Goal: Check status: Check status

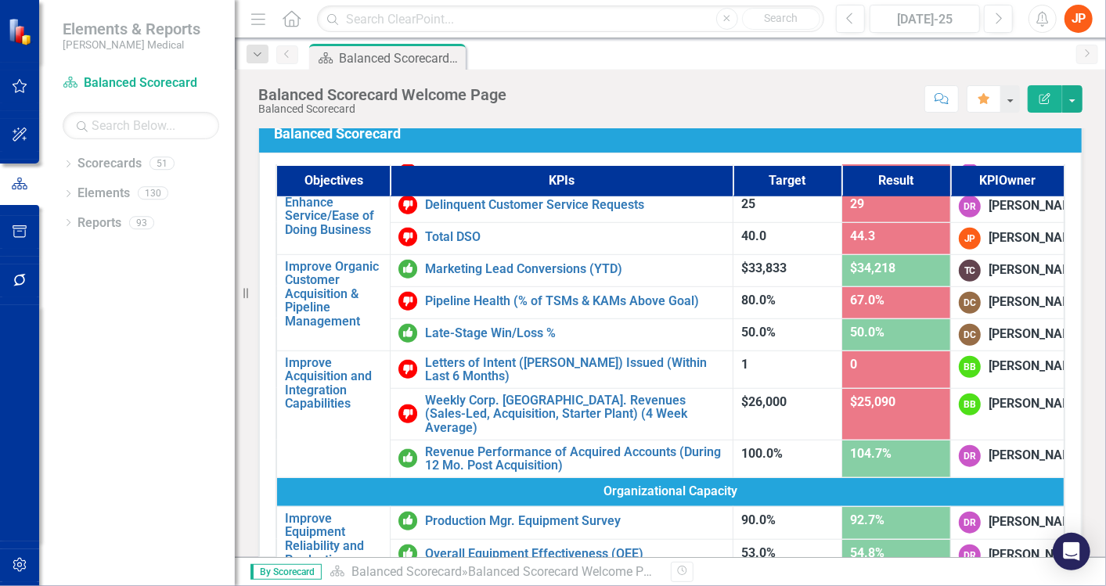
scroll to position [643, 0]
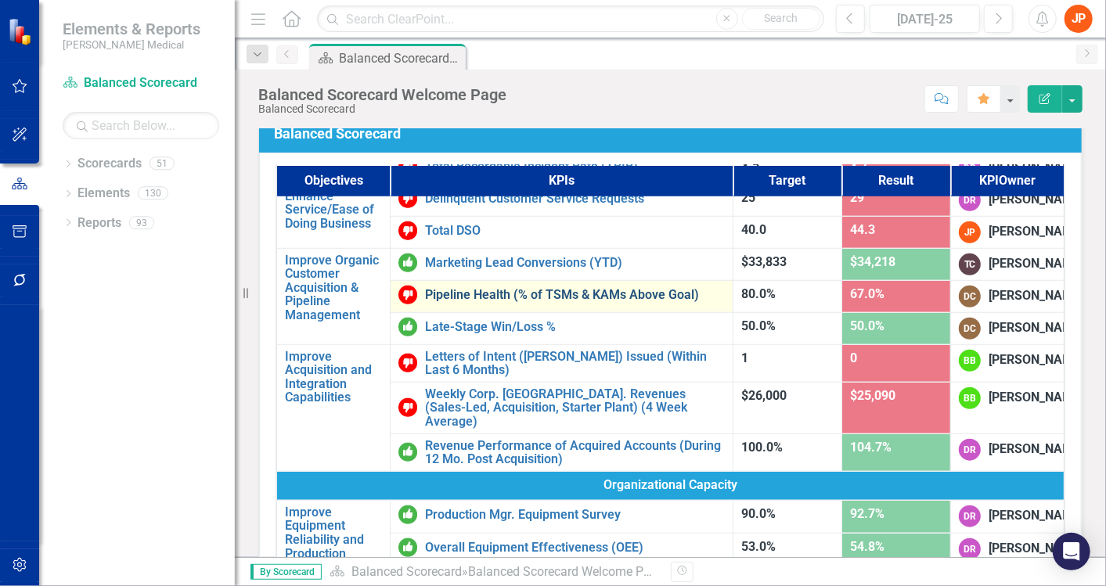
click at [501, 302] on link "Pipeline Health (% of TSMs & KAMs Above Goal)" at bounding box center [575, 295] width 300 height 14
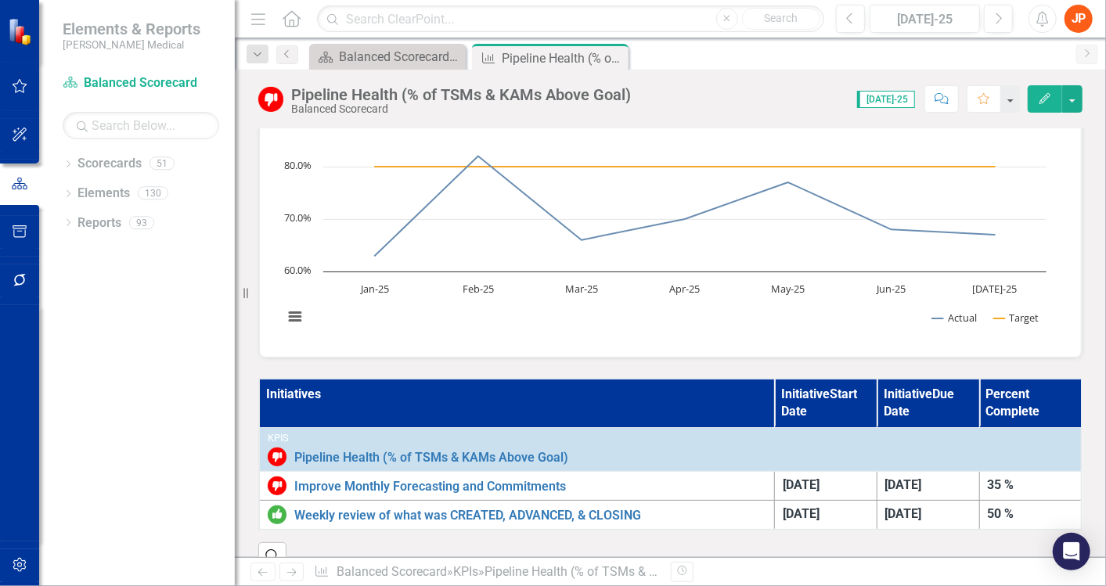
scroll to position [179, 0]
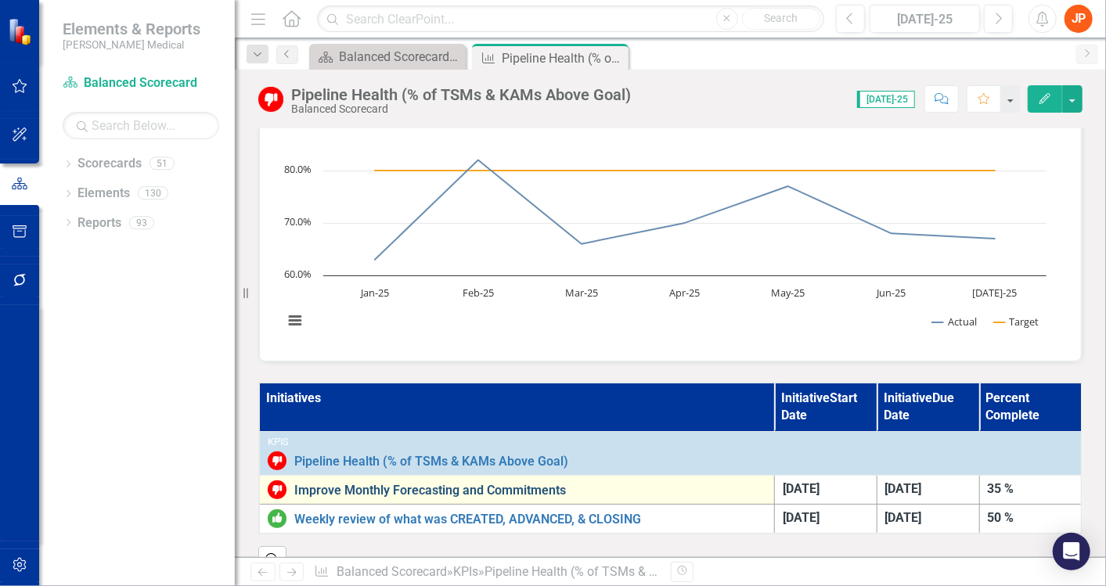
click at [408, 484] on link "Improve Monthly Forecasting and Commitments" at bounding box center [530, 491] width 472 height 14
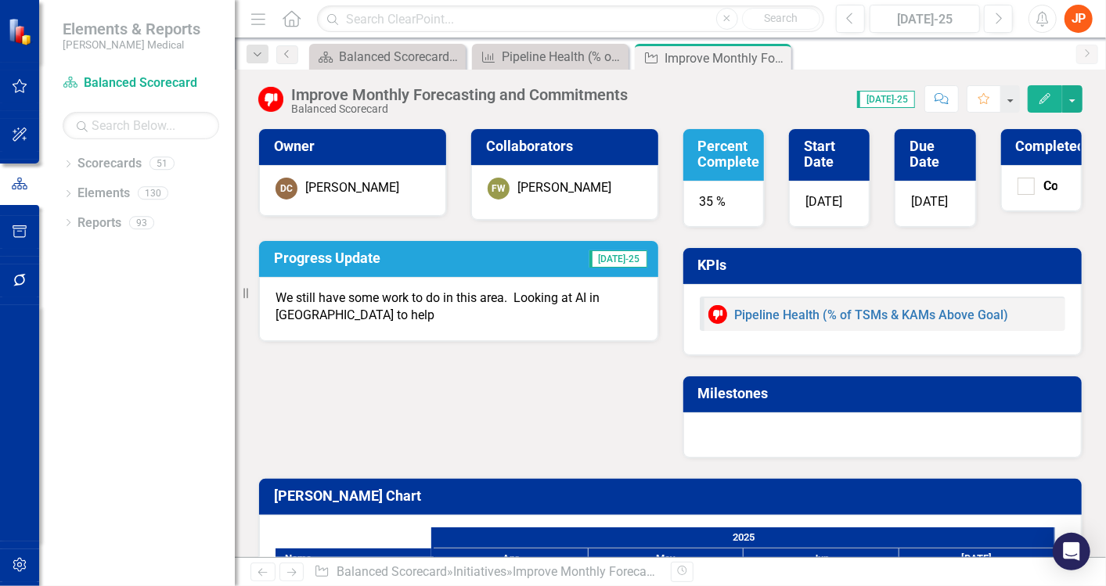
drag, startPoint x: 1092, startPoint y: 258, endPoint x: 1091, endPoint y: 308, distance: 50.1
click at [1091, 308] on div "Owner DC Darren Clark Collaborators FW Felix Wilkins Progress Update Jul-25 We …" at bounding box center [670, 375] width 871 height 533
click at [603, 365] on div "Owner DC Darren Clark Collaborators FW Felix Wilkins Progress Update Jul-25 We …" at bounding box center [669, 284] width 847 height 350
click at [850, 17] on icon "Previous" at bounding box center [850, 19] width 9 height 14
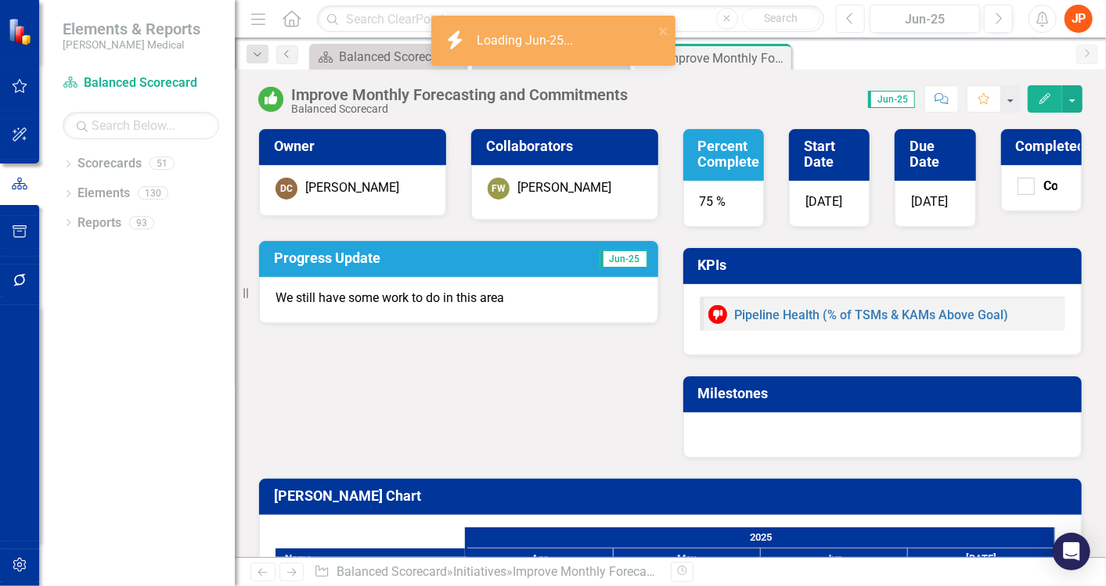
click at [850, 17] on icon "Previous" at bounding box center [850, 19] width 9 height 14
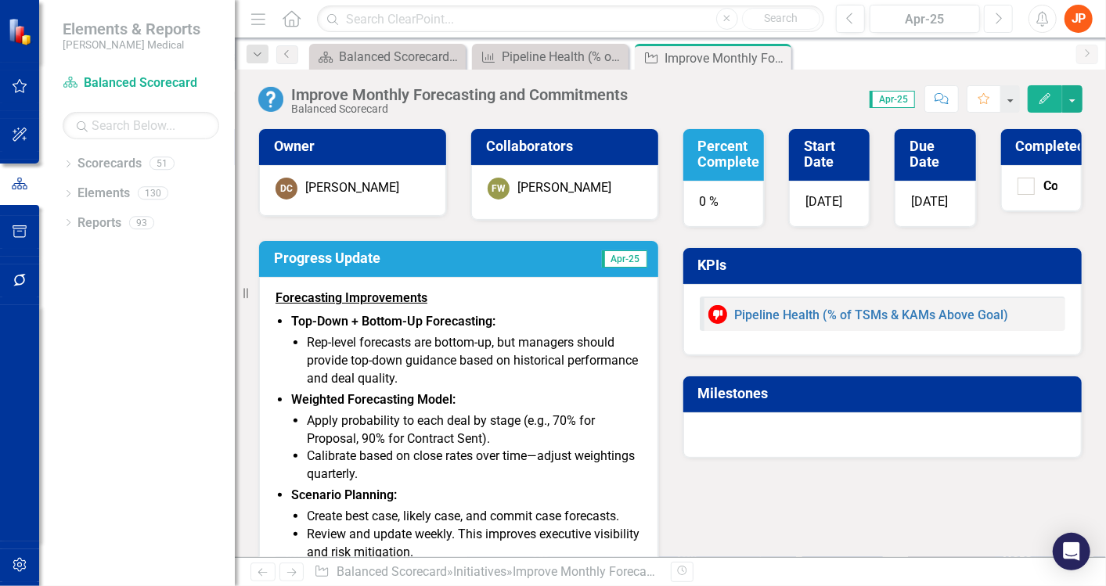
click at [996, 22] on icon "Next" at bounding box center [998, 19] width 9 height 14
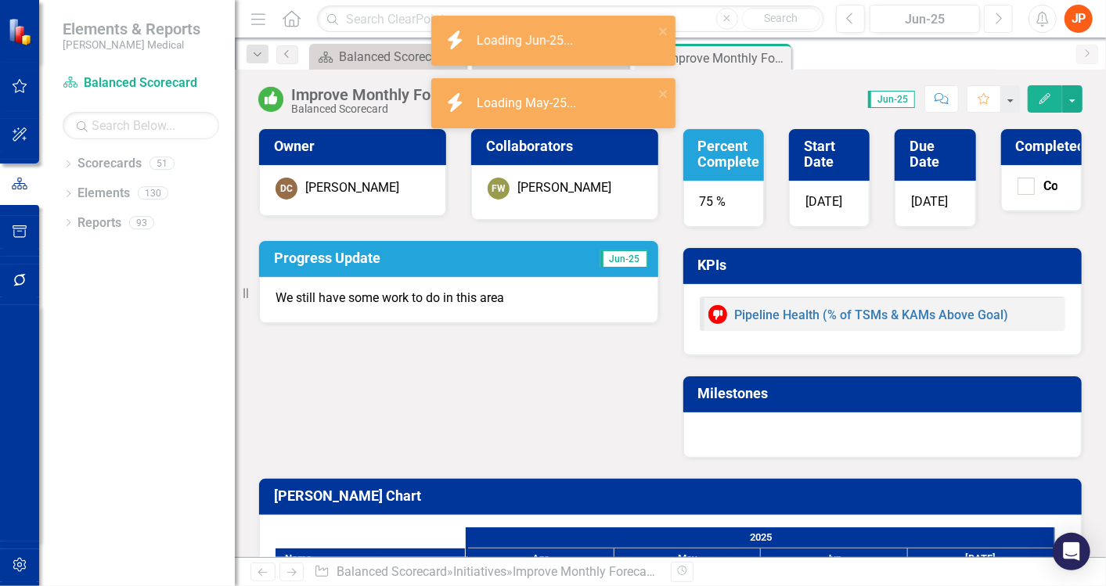
click at [996, 22] on icon "Next" at bounding box center [998, 19] width 9 height 14
